Goal: Find specific page/section: Find specific page/section

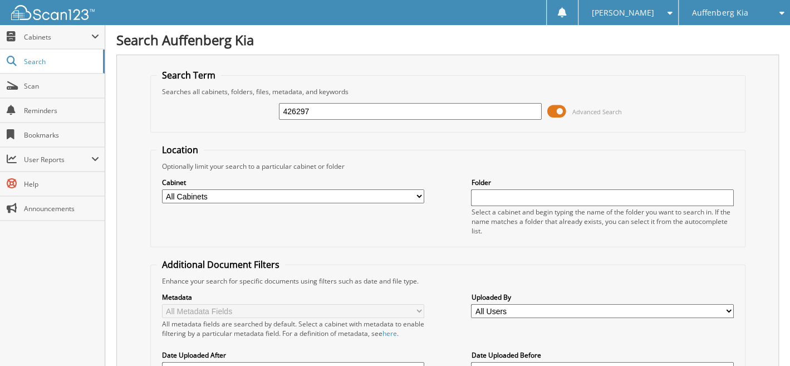
type input "426297"
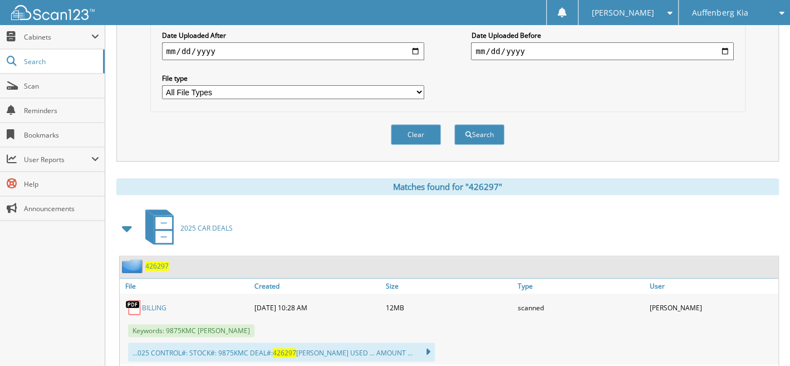
click at [160, 261] on span "426297" at bounding box center [156, 265] width 23 height 9
